Goal: Transaction & Acquisition: Obtain resource

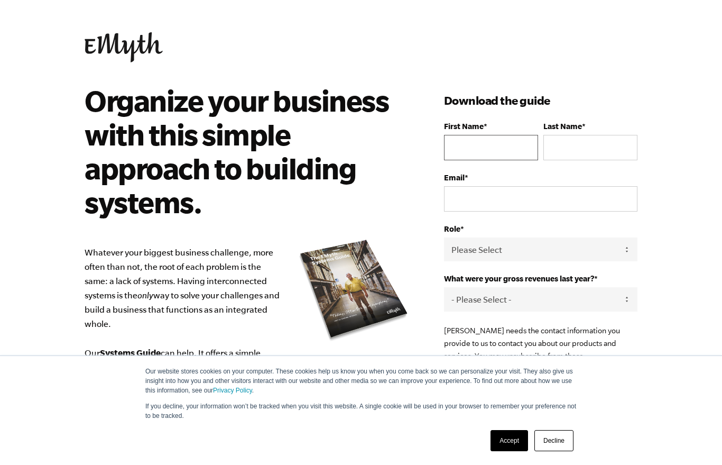
click at [491, 154] on input "First Name *" at bounding box center [491, 147] width 94 height 25
type input "mccormickmike442@gmail.com"
type input "McCormick"
type input "Mike"
click at [567, 255] on select "Please Select Owner Partner / Co-Owner Executive Employee / Other" at bounding box center [540, 249] width 193 height 24
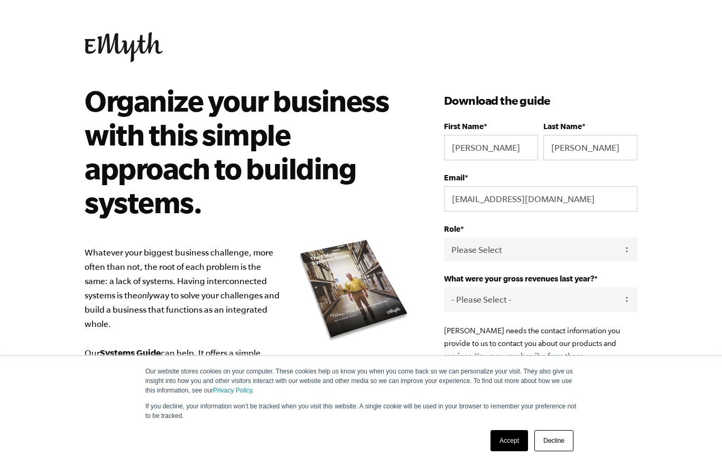
select select "Partner / Co-Owner"
click at [591, 302] on select "- Please Select - 0-75K 76-150K 151-275K 276-500K 501-750K 751-1M 1-2.5M 2.5-5M…" at bounding box center [540, 299] width 193 height 24
click at [620, 303] on select "- Please Select - 0-75K 76-150K 151-275K 276-500K 501-750K 751-1M 1-2.5M 2.5-5M…" at bounding box center [540, 299] width 193 height 24
select select "276-500K"
click at [506, 437] on link "Accept" at bounding box center [510, 440] width 38 height 21
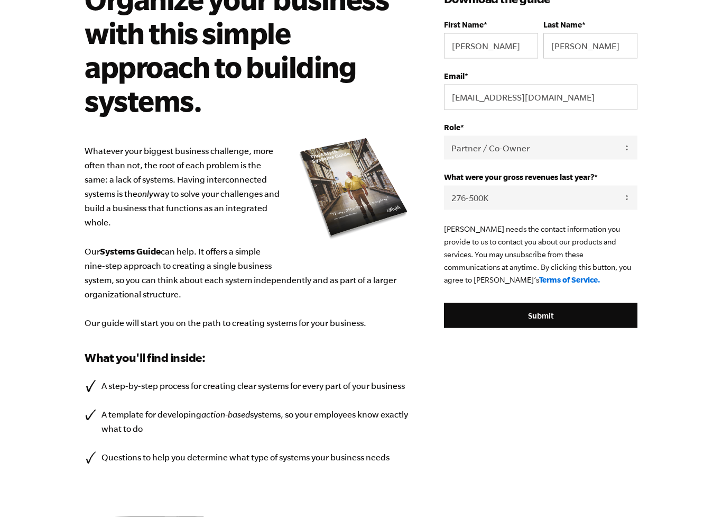
scroll to position [125, 0]
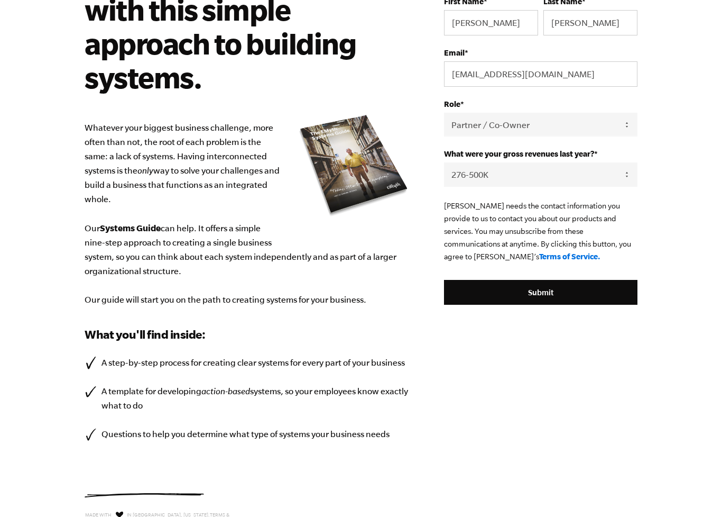
click at [599, 297] on input "Submit" at bounding box center [540, 292] width 193 height 25
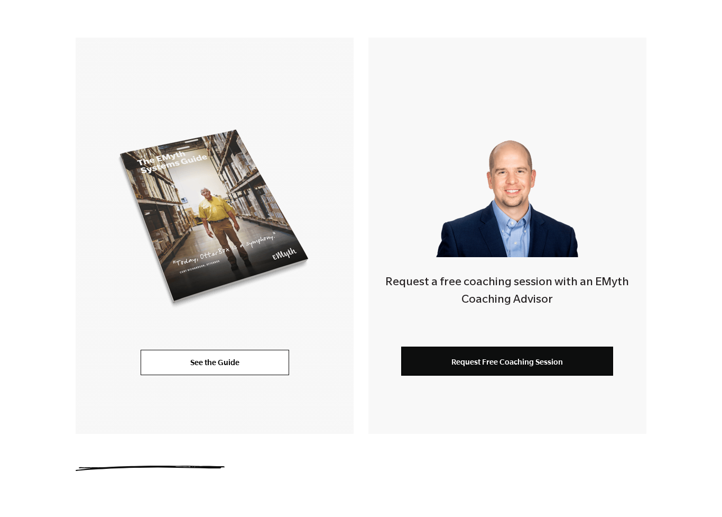
scroll to position [200, 0]
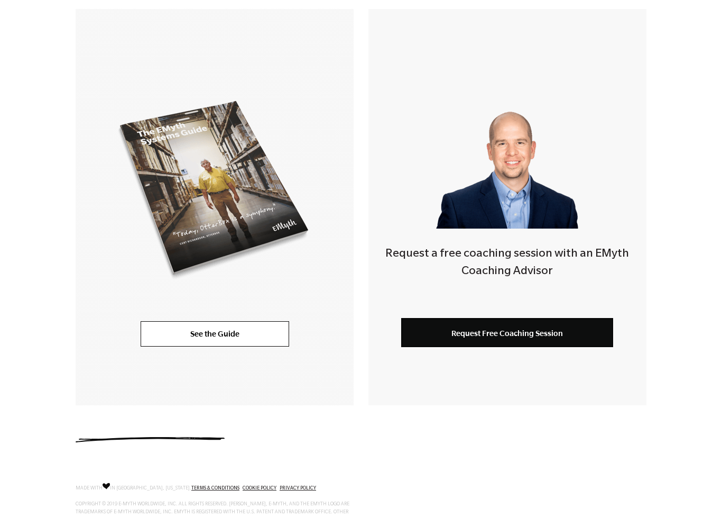
click at [164, 340] on link "See the Guide" at bounding box center [215, 333] width 149 height 25
